Goal: Transaction & Acquisition: Download file/media

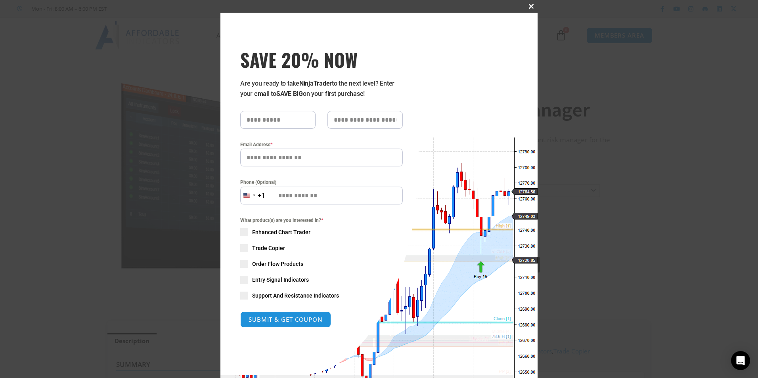
click at [527, 6] on span at bounding box center [531, 6] width 13 height 5
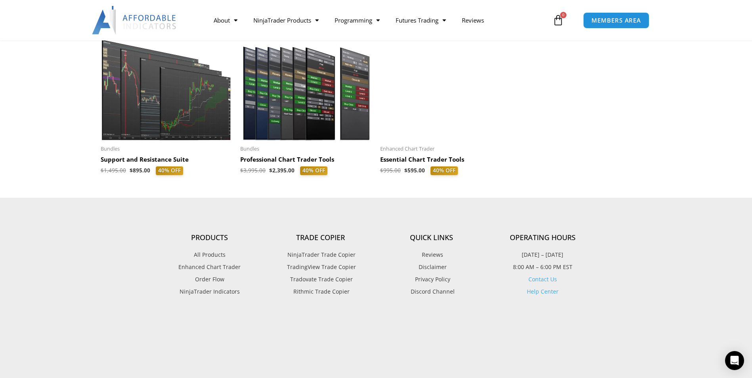
scroll to position [2167, 0]
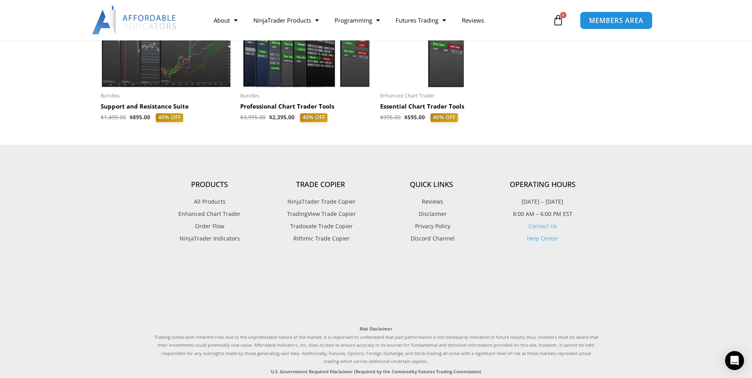
click at [629, 20] on span "MEMBERS AREA" at bounding box center [616, 20] width 54 height 7
click at [628, 20] on span "MEMBERS AREA" at bounding box center [616, 20] width 54 height 7
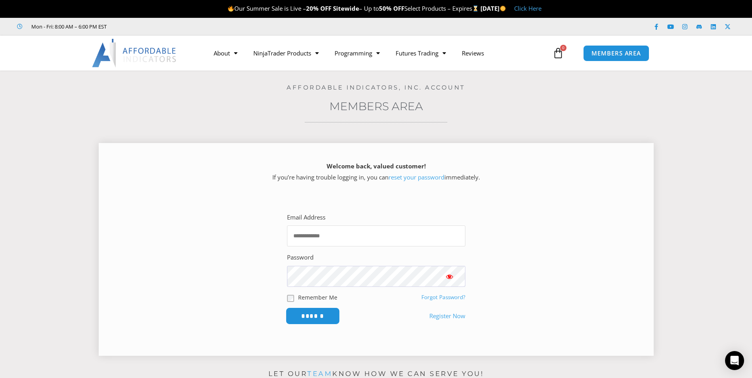
type input "**********"
click at [314, 317] on input "******" at bounding box center [312, 316] width 54 height 17
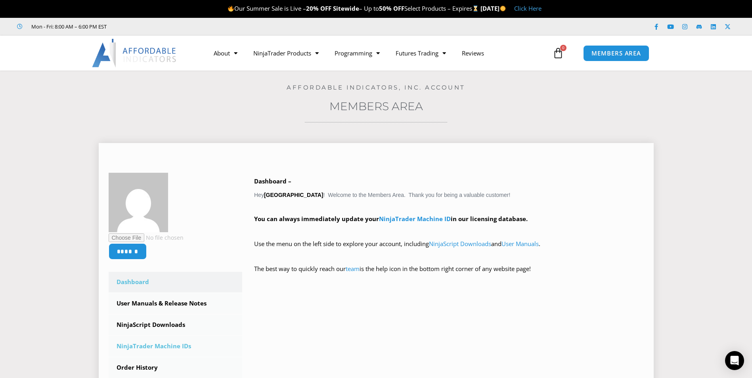
click at [165, 348] on link "NinjaTrader Machine IDs" at bounding box center [176, 346] width 134 height 21
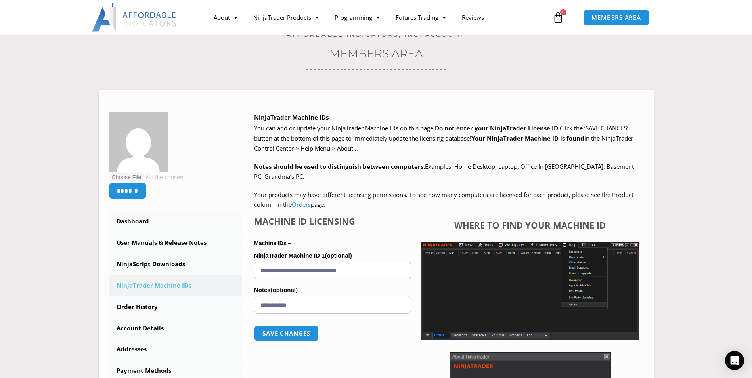
scroll to position [106, 0]
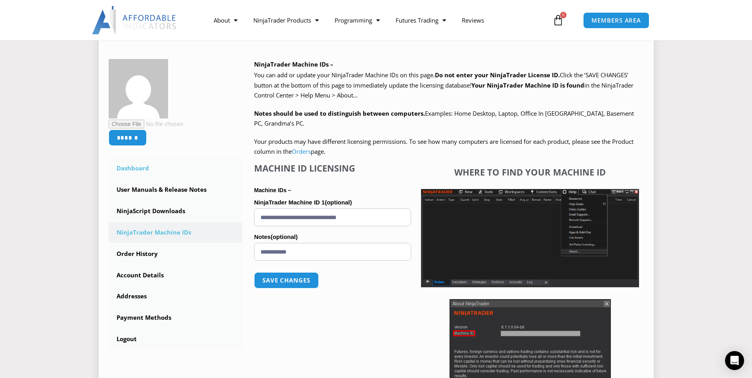
click at [141, 170] on link "Dashboard" at bounding box center [176, 168] width 134 height 21
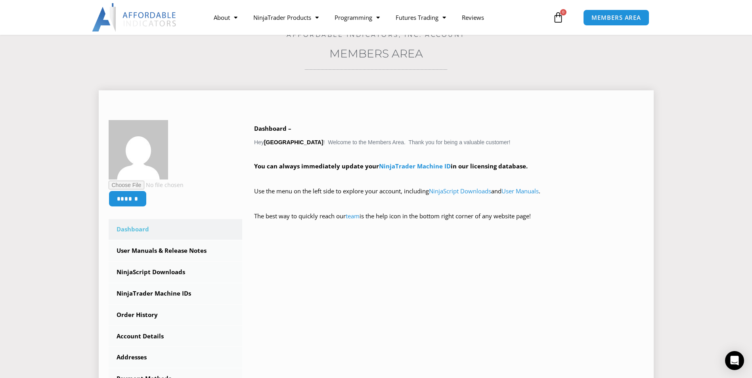
scroll to position [106, 0]
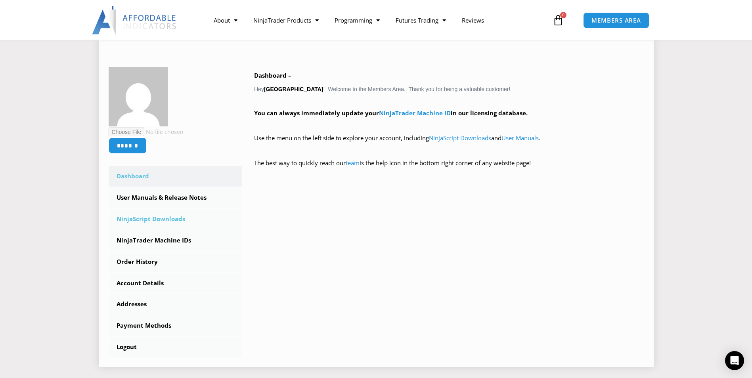
click at [163, 221] on link "NinjaScript Downloads" at bounding box center [176, 219] width 134 height 21
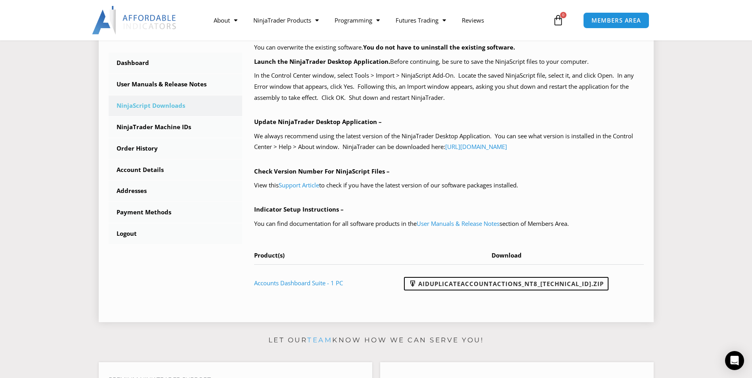
scroll to position [159, 0]
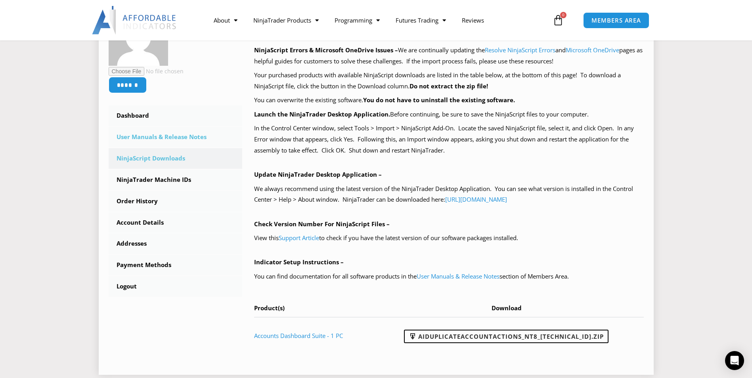
click at [144, 138] on link "User Manuals & Release Notes" at bounding box center [176, 137] width 134 height 21
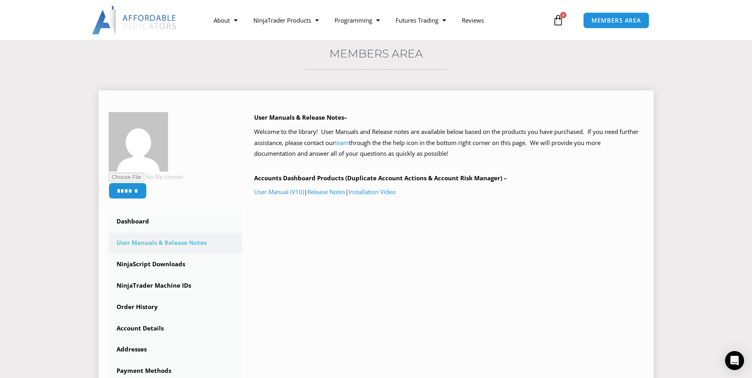
scroll to position [106, 0]
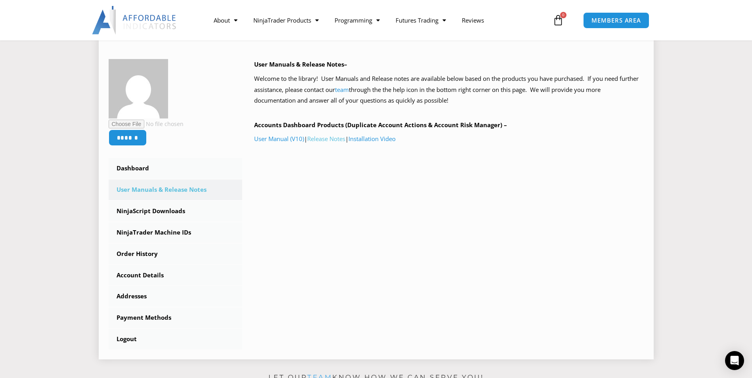
click at [331, 142] on link "Release Notes" at bounding box center [326, 139] width 38 height 8
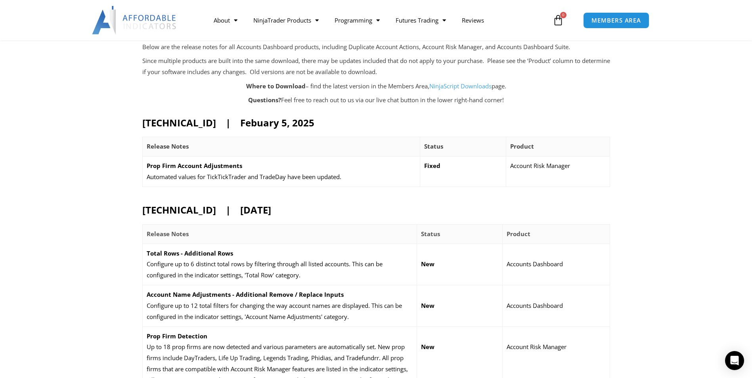
scroll to position [53, 0]
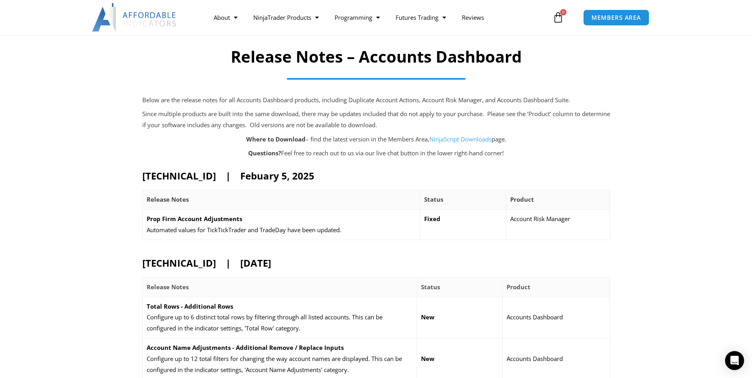
click at [465, 139] on link "NinjaScript Downloads" at bounding box center [460, 139] width 62 height 8
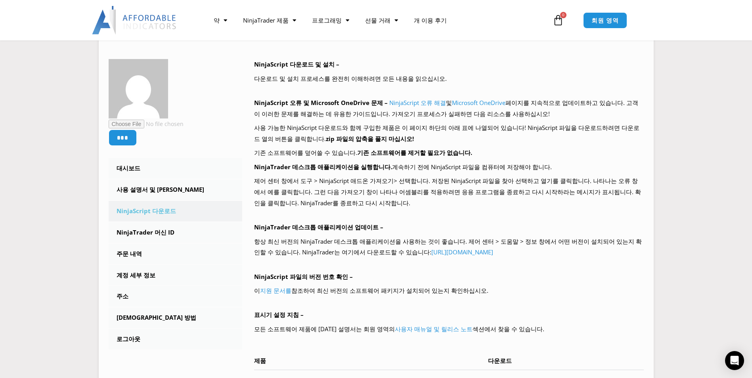
scroll to position [211, 0]
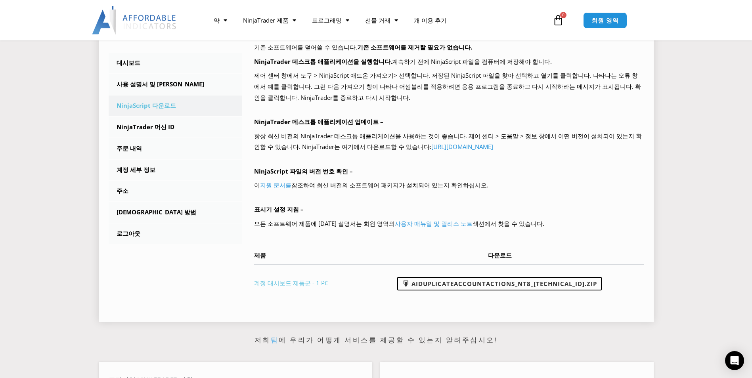
click at [296, 285] on link "계정 대시보드 제품군 - 1 PC" at bounding box center [291, 283] width 74 height 8
